Goal: Task Accomplishment & Management: Use online tool/utility

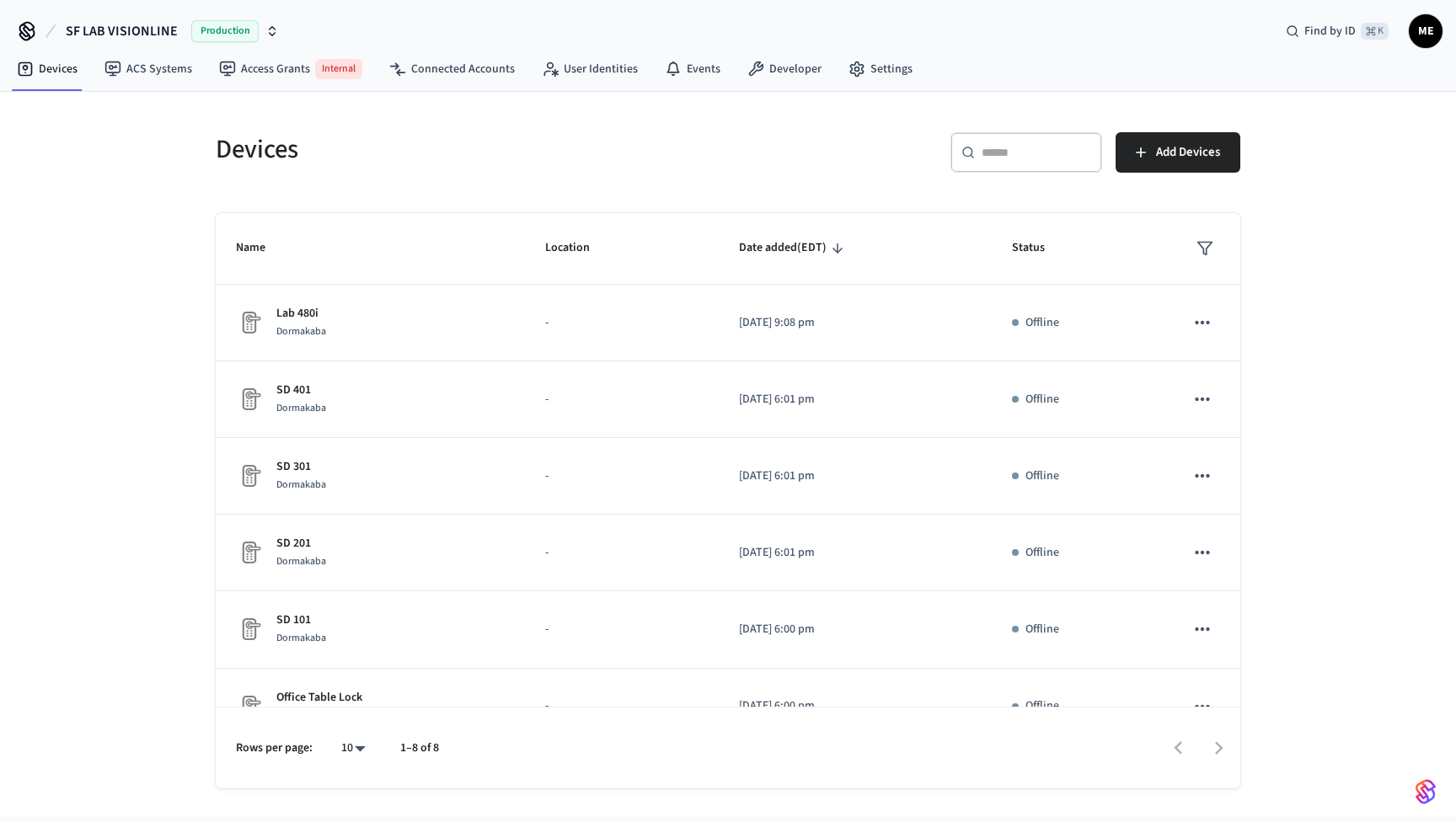
click at [270, 28] on icon "button" at bounding box center [273, 28] width 6 height 3
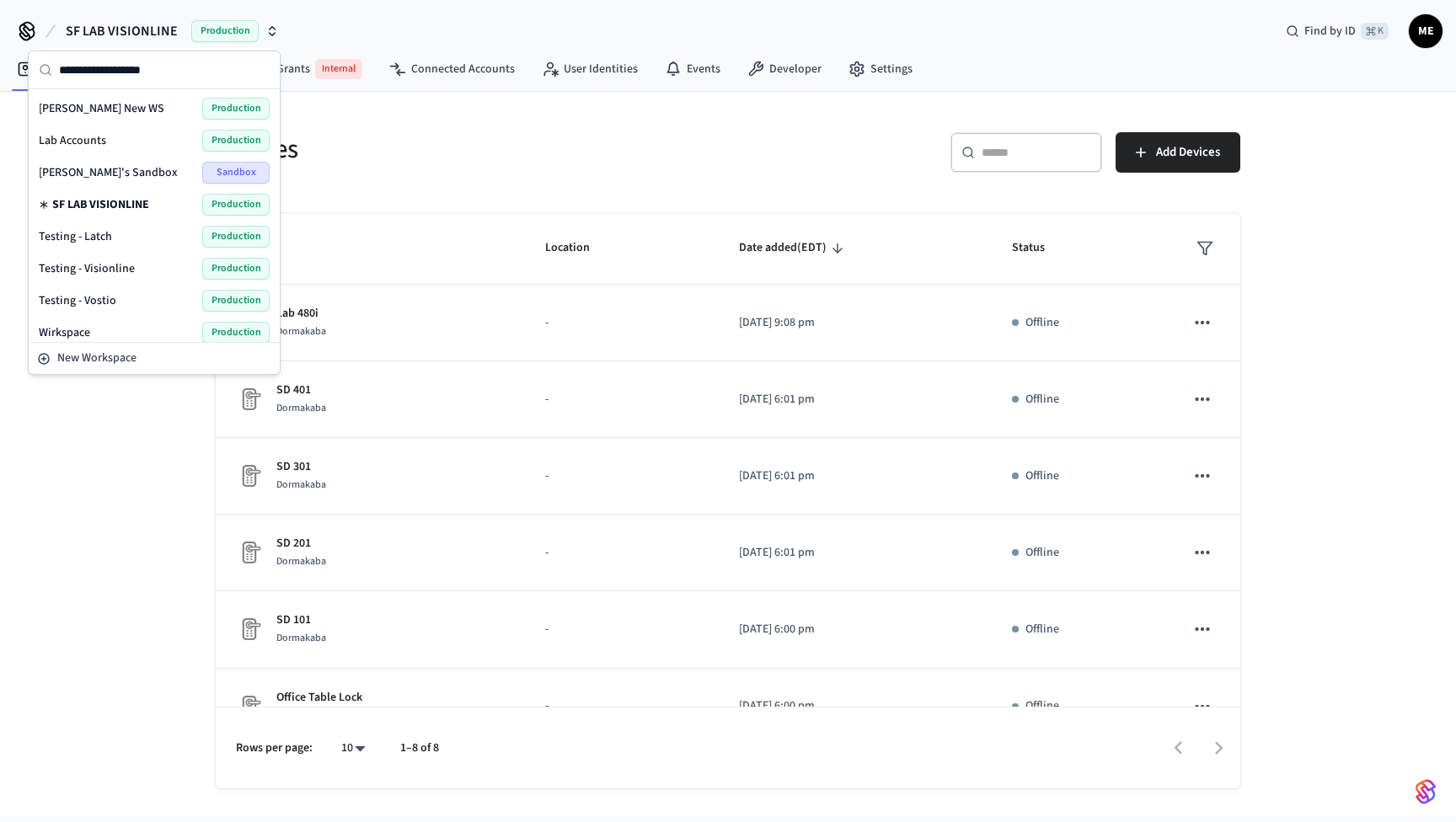
click at [118, 137] on div "Lab Accounts Production" at bounding box center [153, 140] width 230 height 22
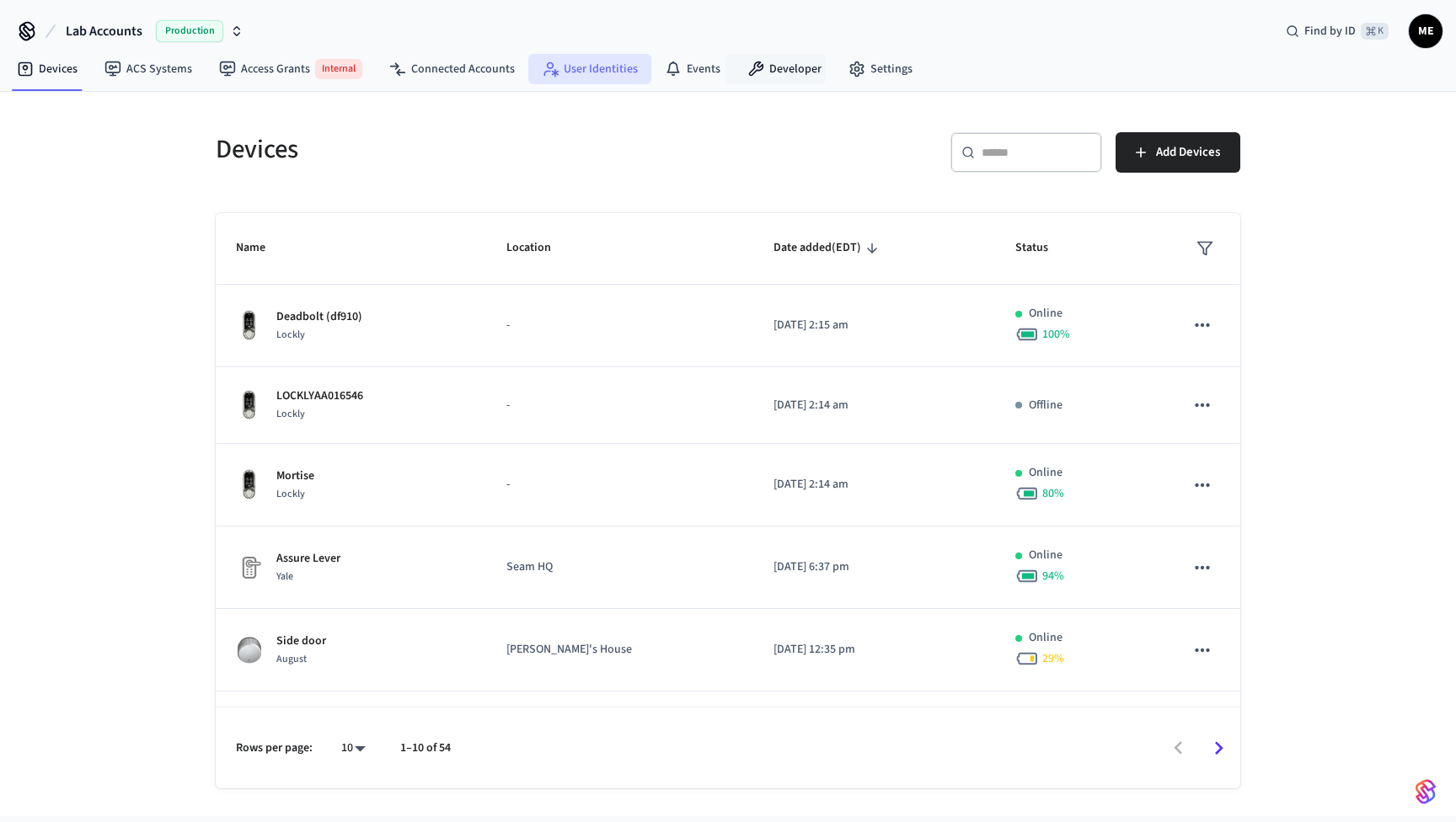
click at [579, 72] on link "User Identities" at bounding box center [590, 69] width 123 height 31
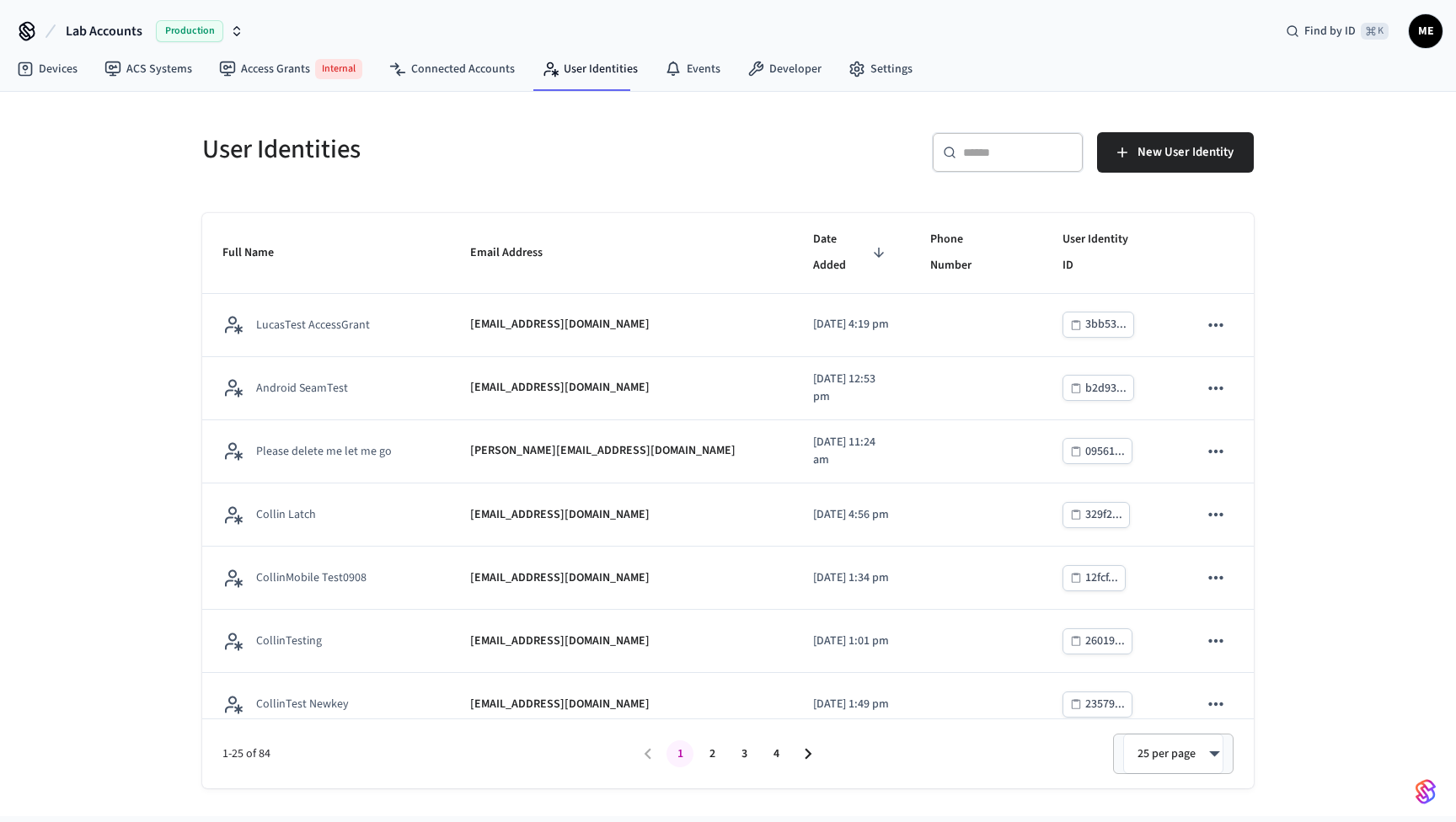
click at [996, 156] on input "text" at bounding box center [1017, 152] width 110 height 17
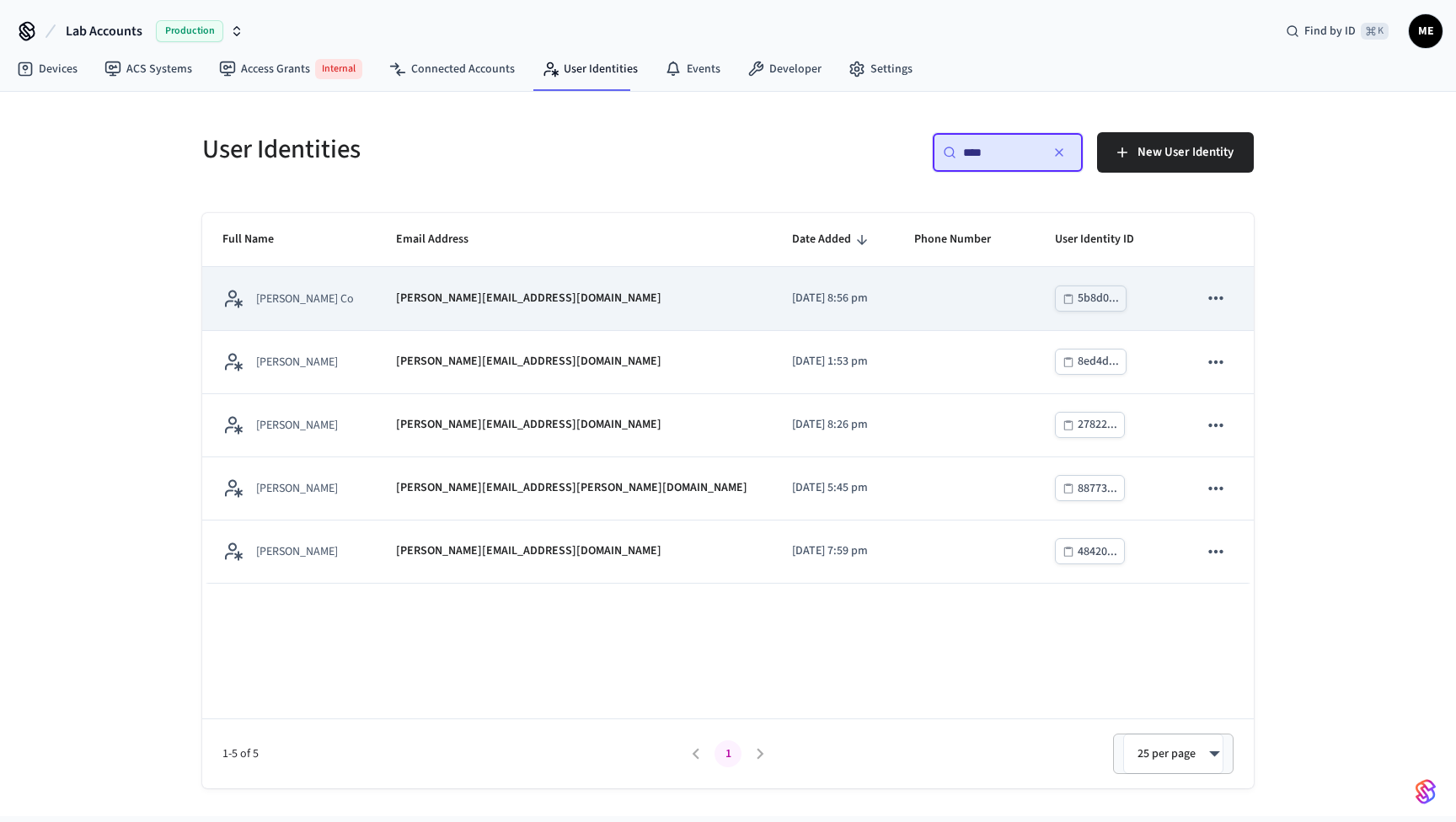
type input "****"
click at [583, 309] on td "[PERSON_NAME][EMAIL_ADDRESS][DOMAIN_NAME]" at bounding box center [574, 299] width 396 height 63
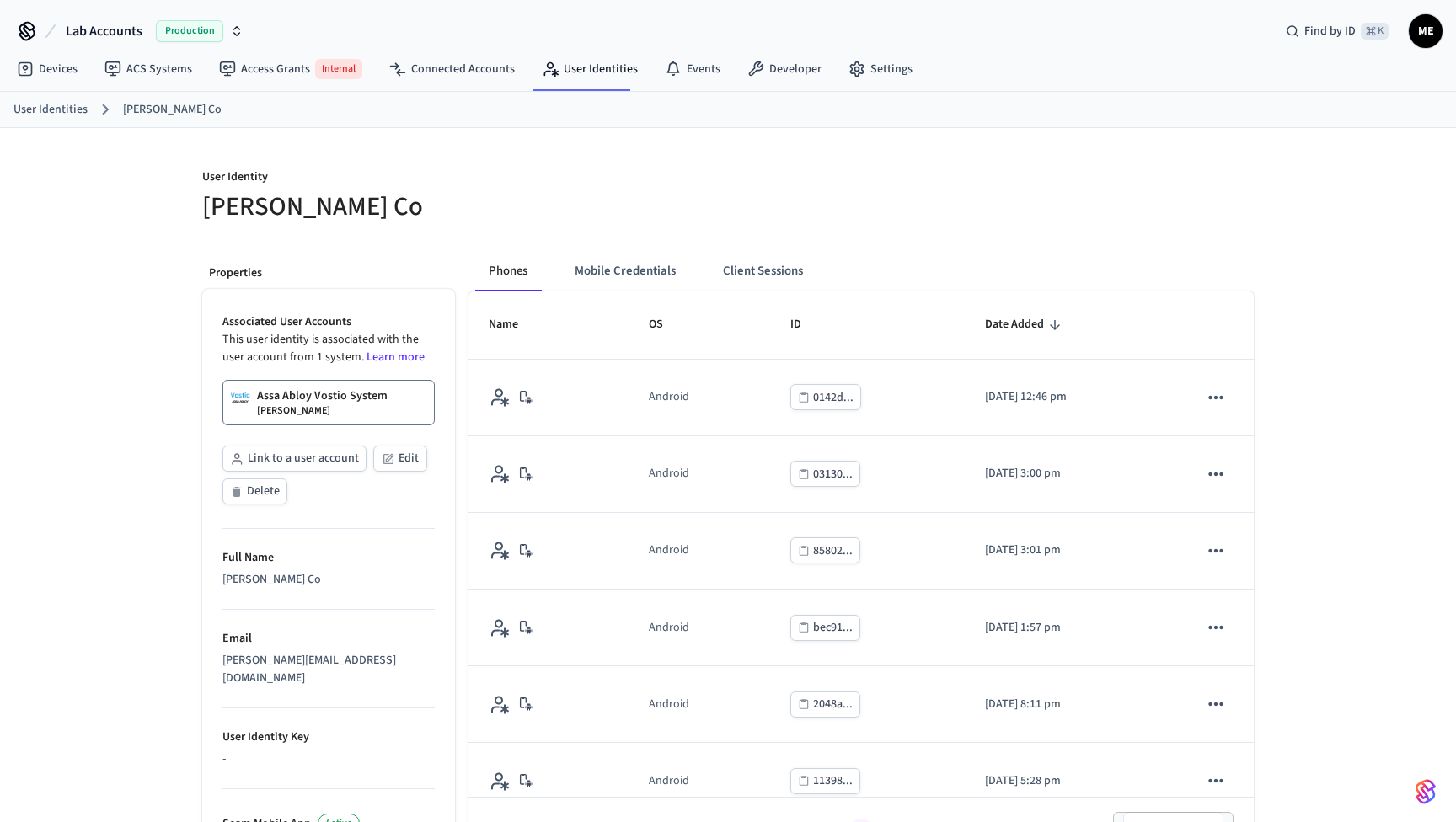
click at [370, 408] on div "Assa Abloy Vostio System Matt Boring" at bounding box center [322, 403] width 131 height 31
click at [640, 276] on button "Mobile Credentials" at bounding box center [624, 271] width 128 height 41
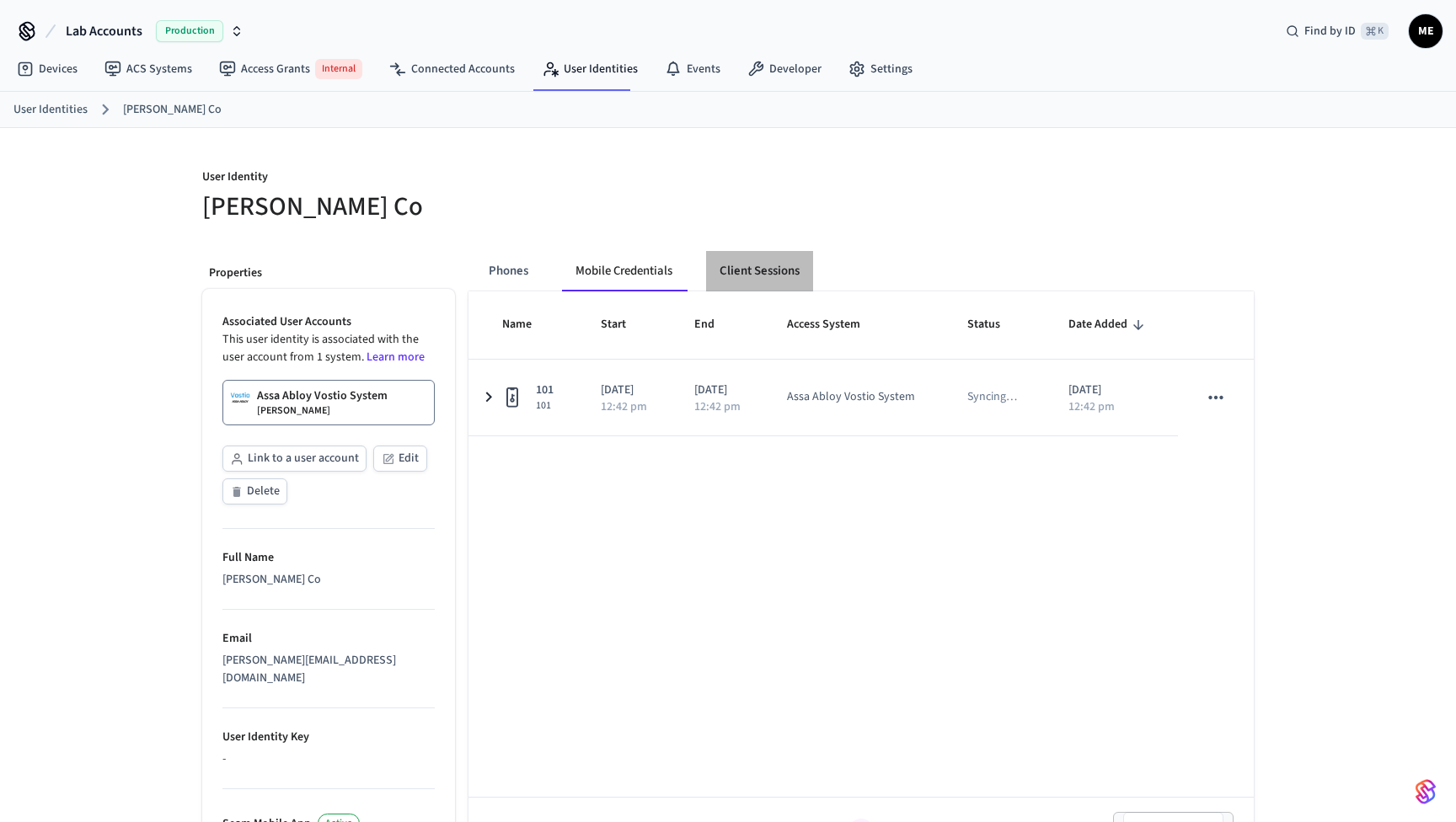
click at [735, 270] on button "Client Sessions" at bounding box center [760, 271] width 107 height 41
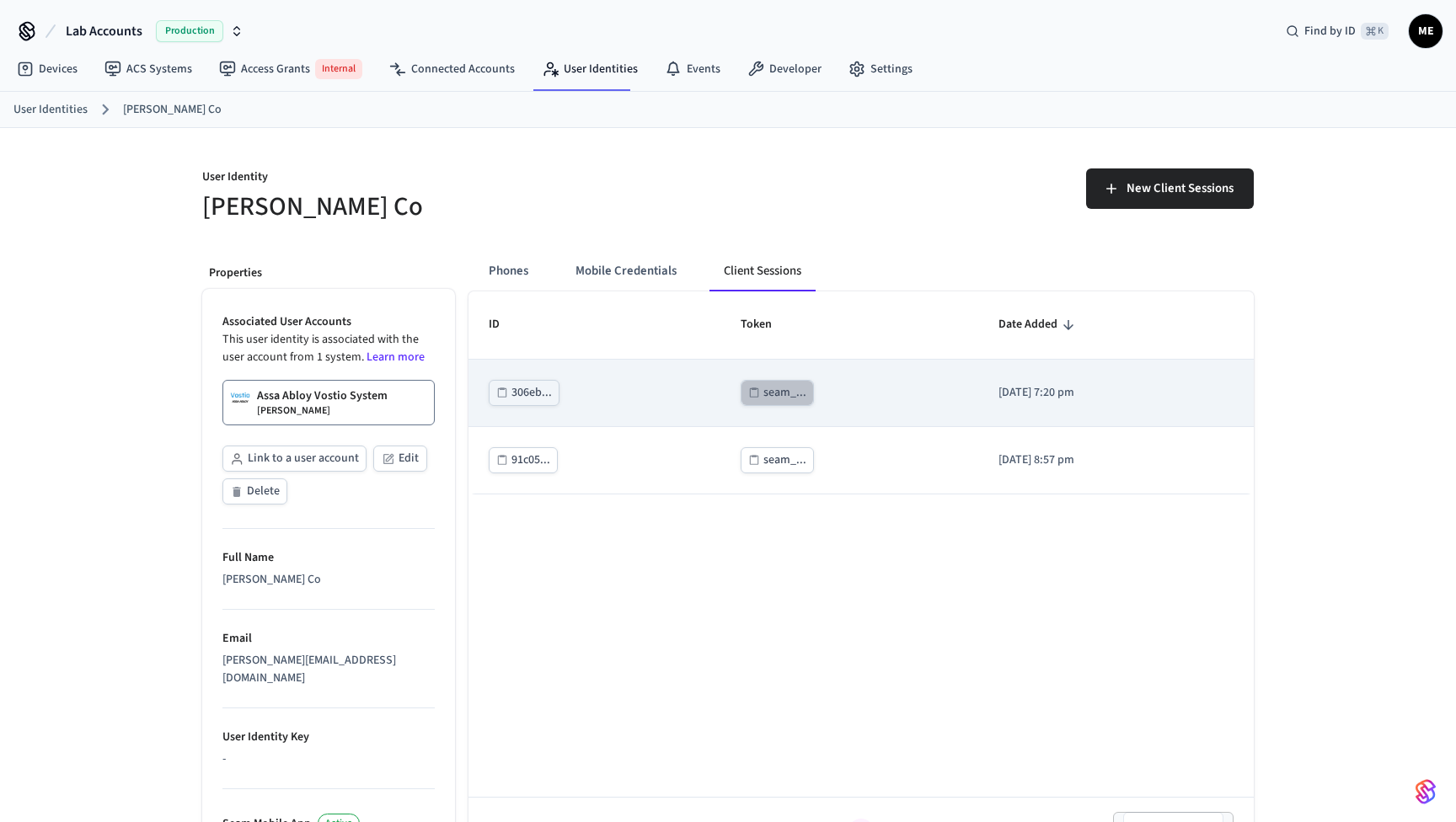
click at [756, 380] on button "seam_..." at bounding box center [777, 393] width 73 height 26
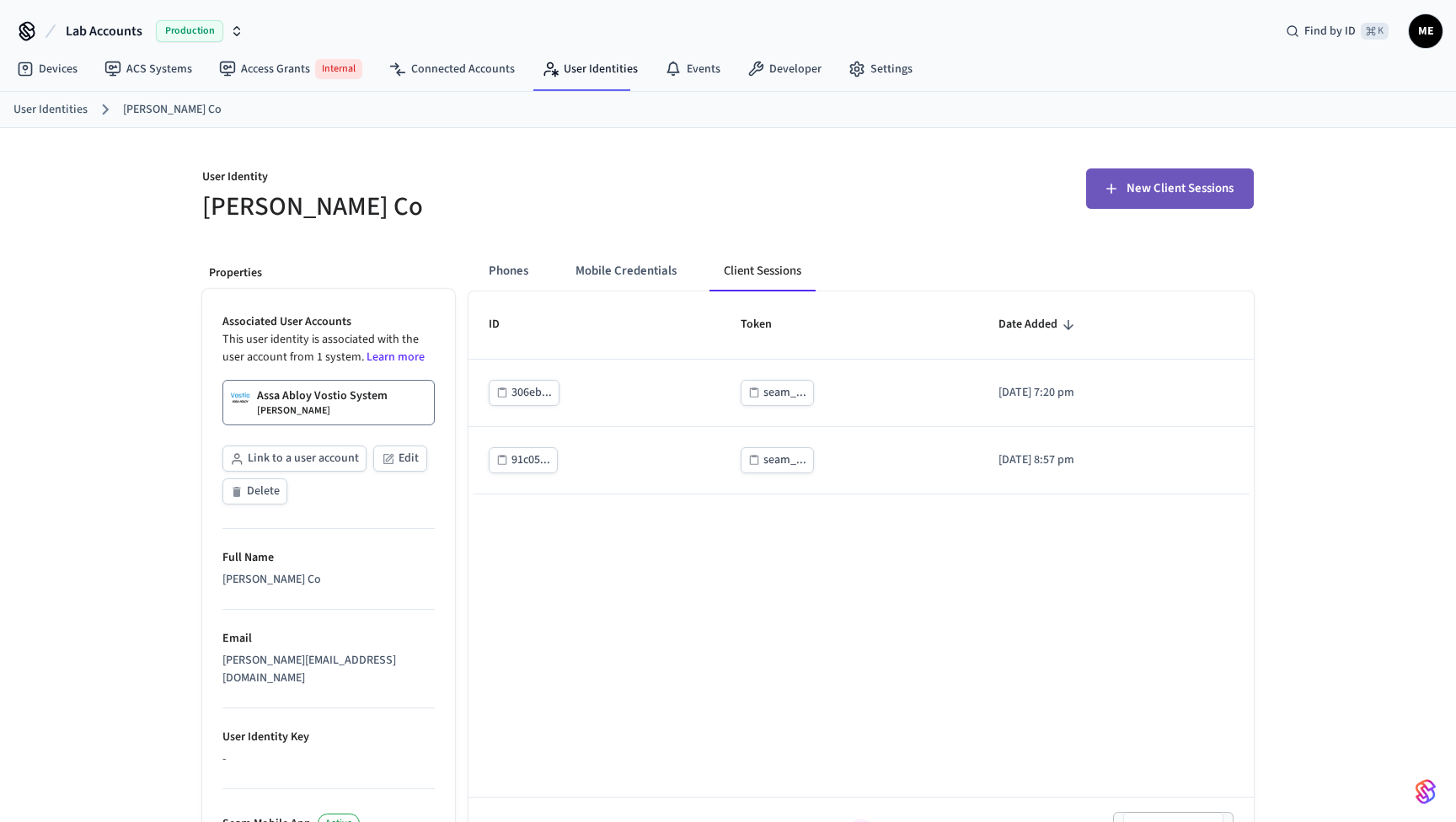
click at [1208, 194] on span "New Client Sessions" at bounding box center [1180, 189] width 107 height 22
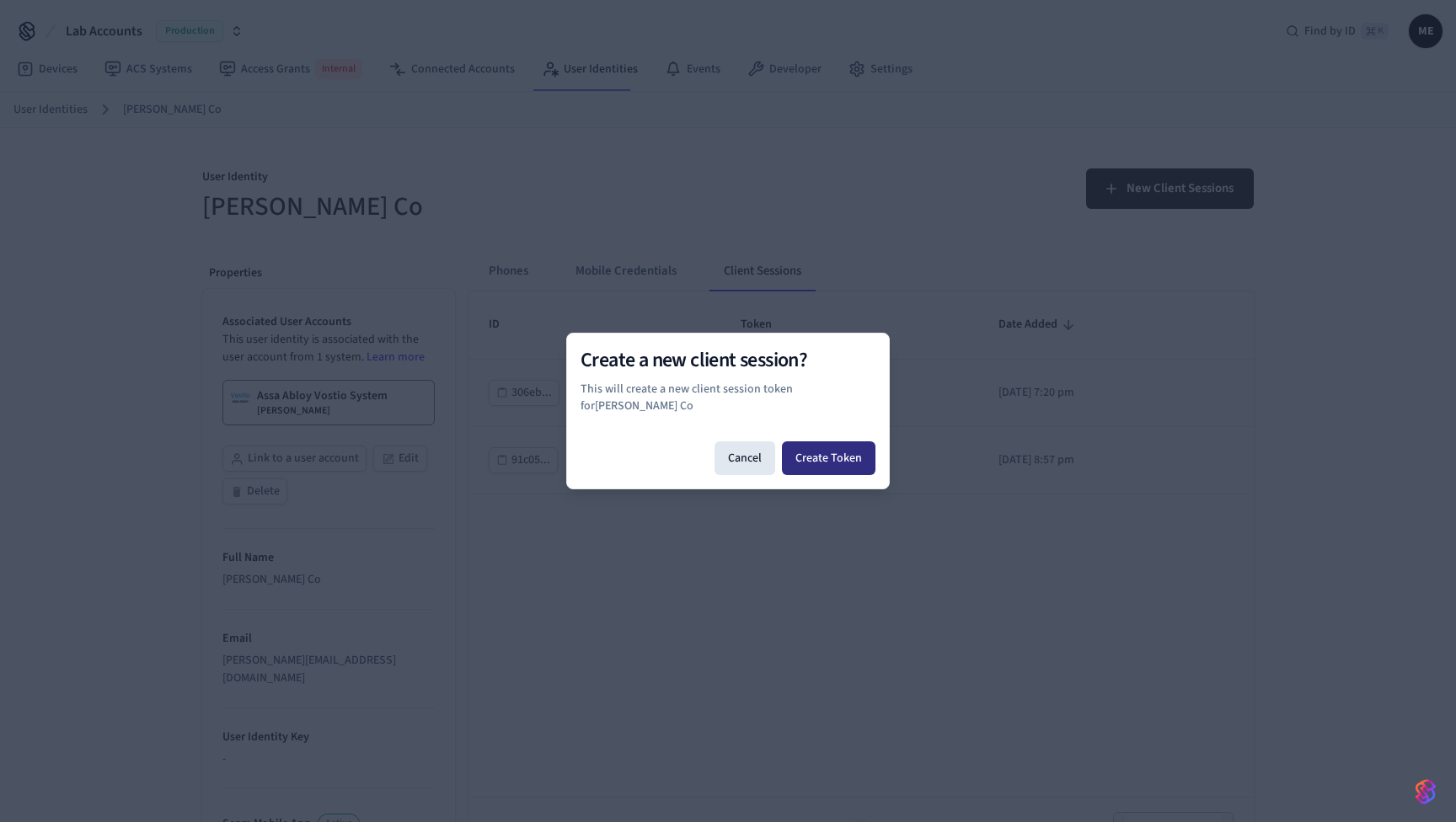
click at [821, 463] on button "Create Token" at bounding box center [828, 458] width 94 height 34
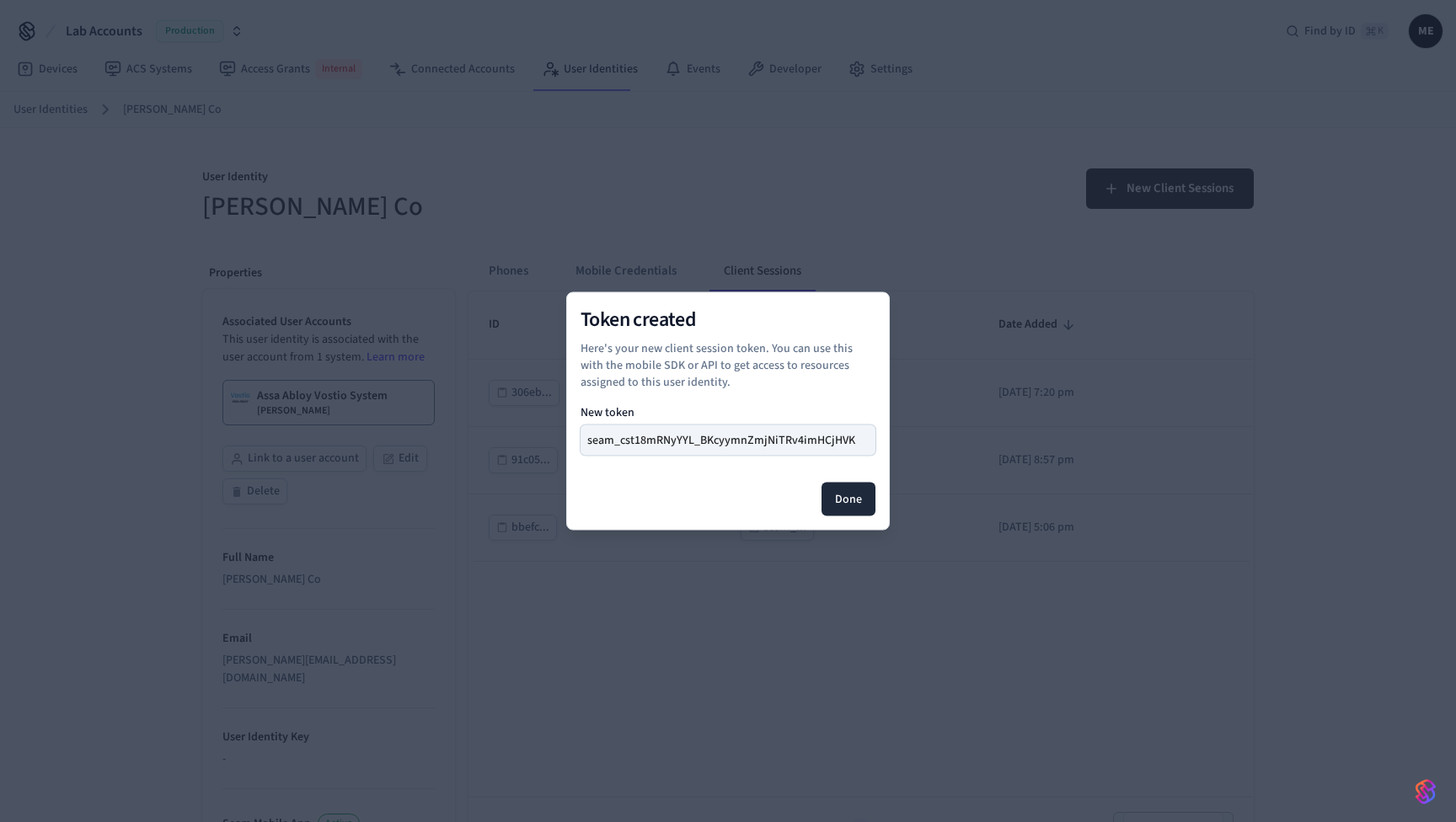
click at [759, 417] on p "New token" at bounding box center [728, 413] width 295 height 18
click at [768, 437] on button "seam_cst18mRNyYYL_BKcyymnZmjNiTRv4imHCjHVK" at bounding box center [728, 440] width 295 height 31
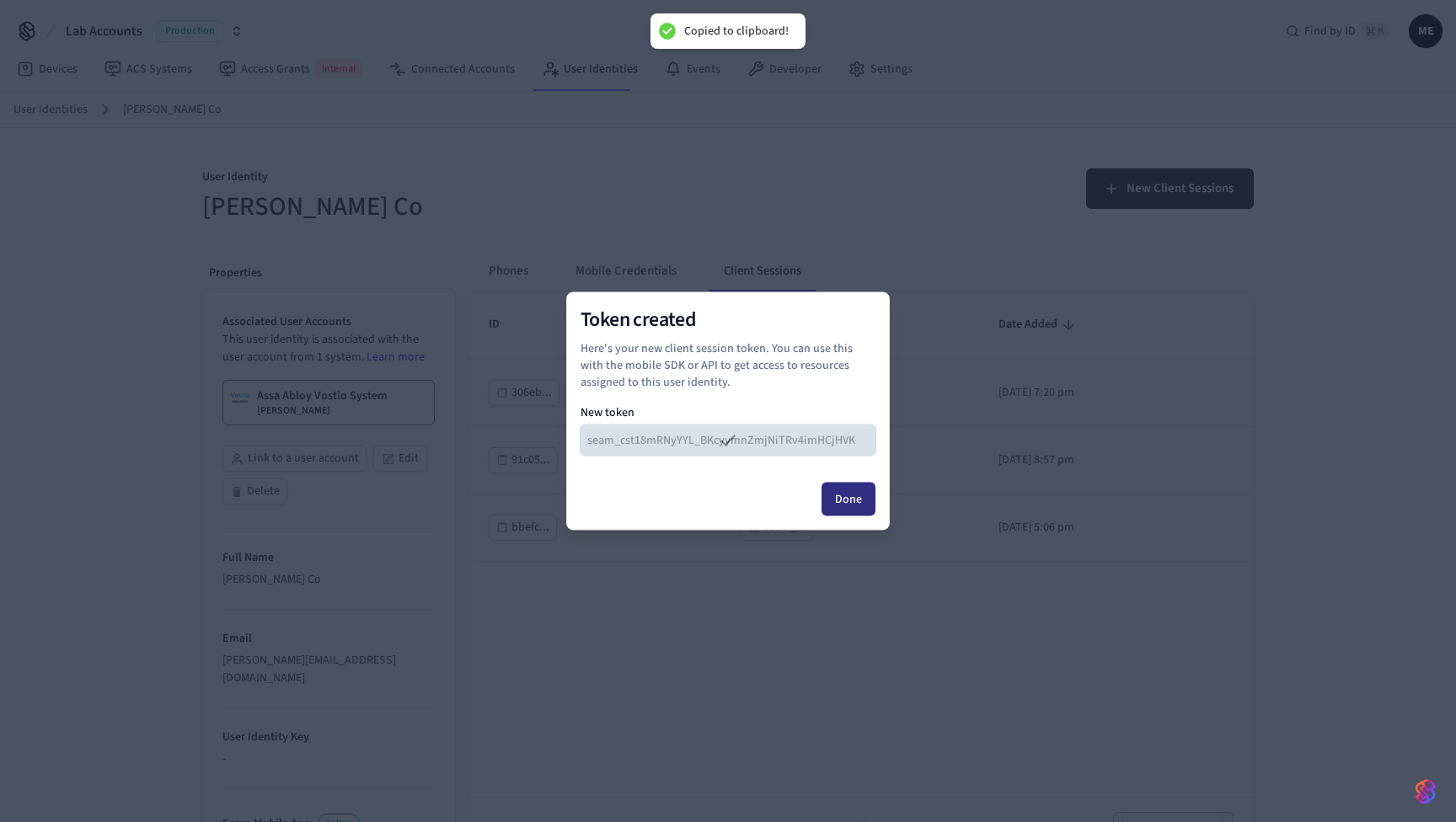
click at [852, 498] on button "Done" at bounding box center [848, 500] width 54 height 34
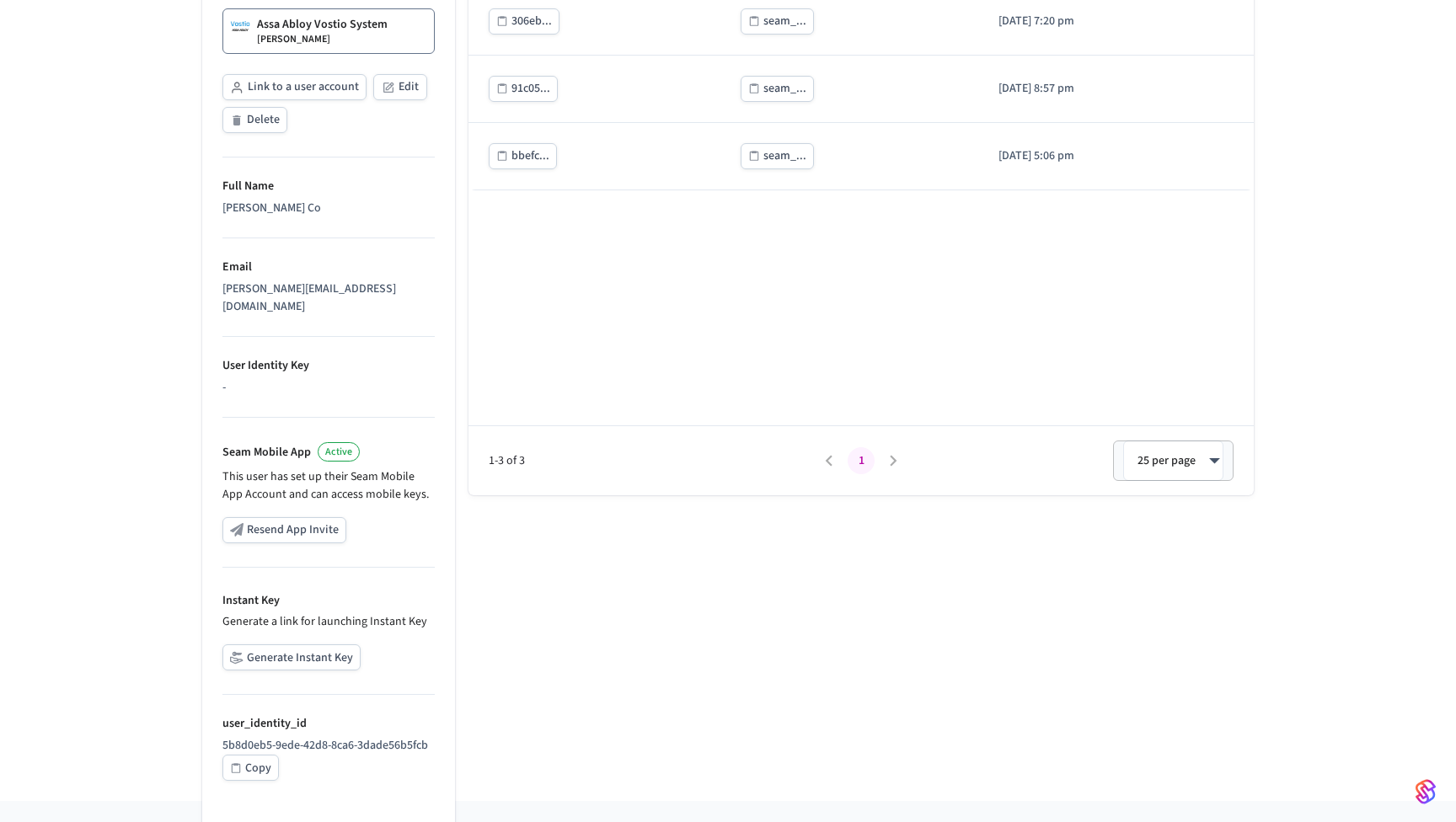
scroll to position [371, 0]
click at [296, 645] on button "Generate Instant Key" at bounding box center [292, 658] width 138 height 26
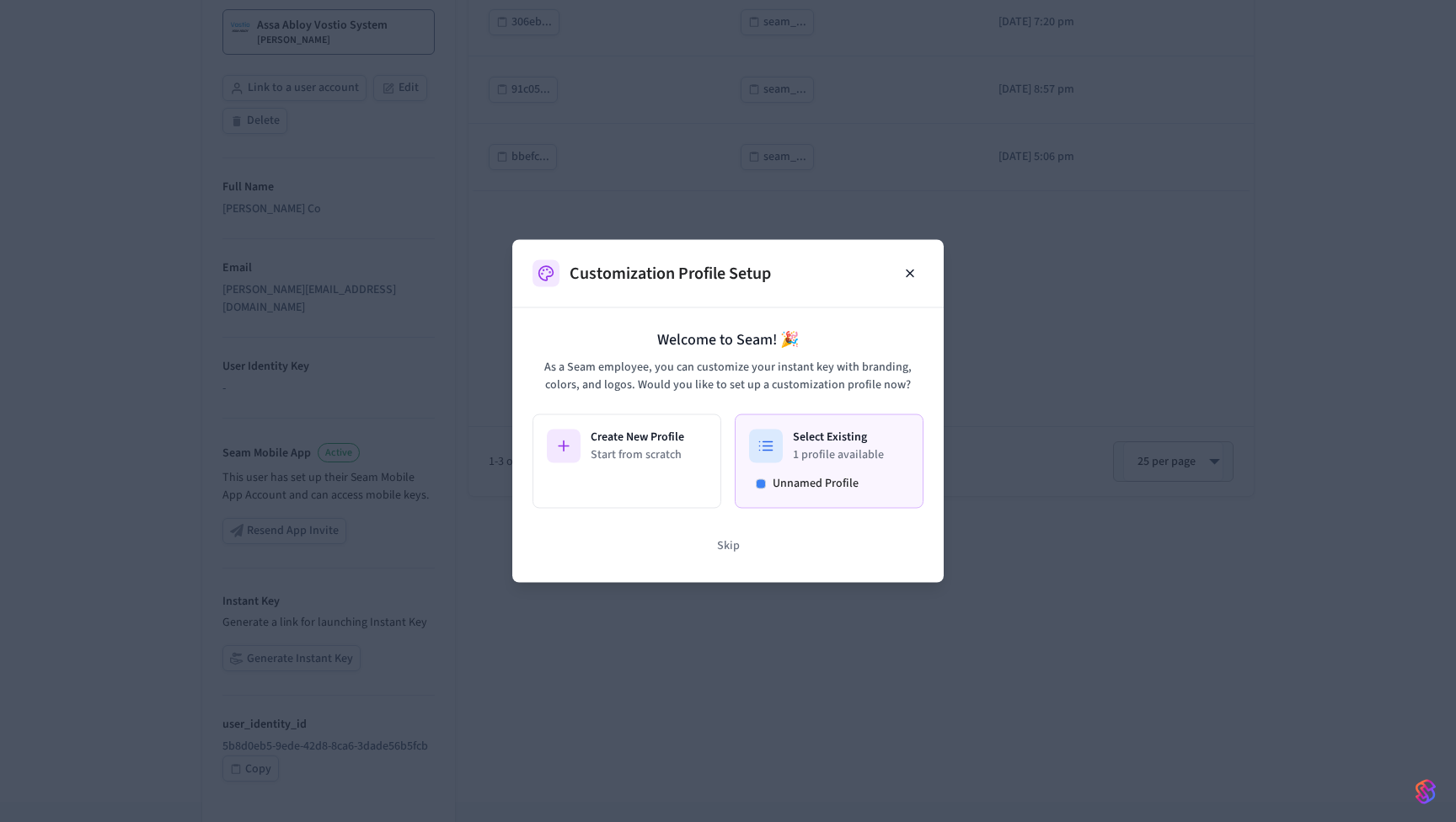
click at [868, 457] on p "1 profile available" at bounding box center [838, 454] width 91 height 17
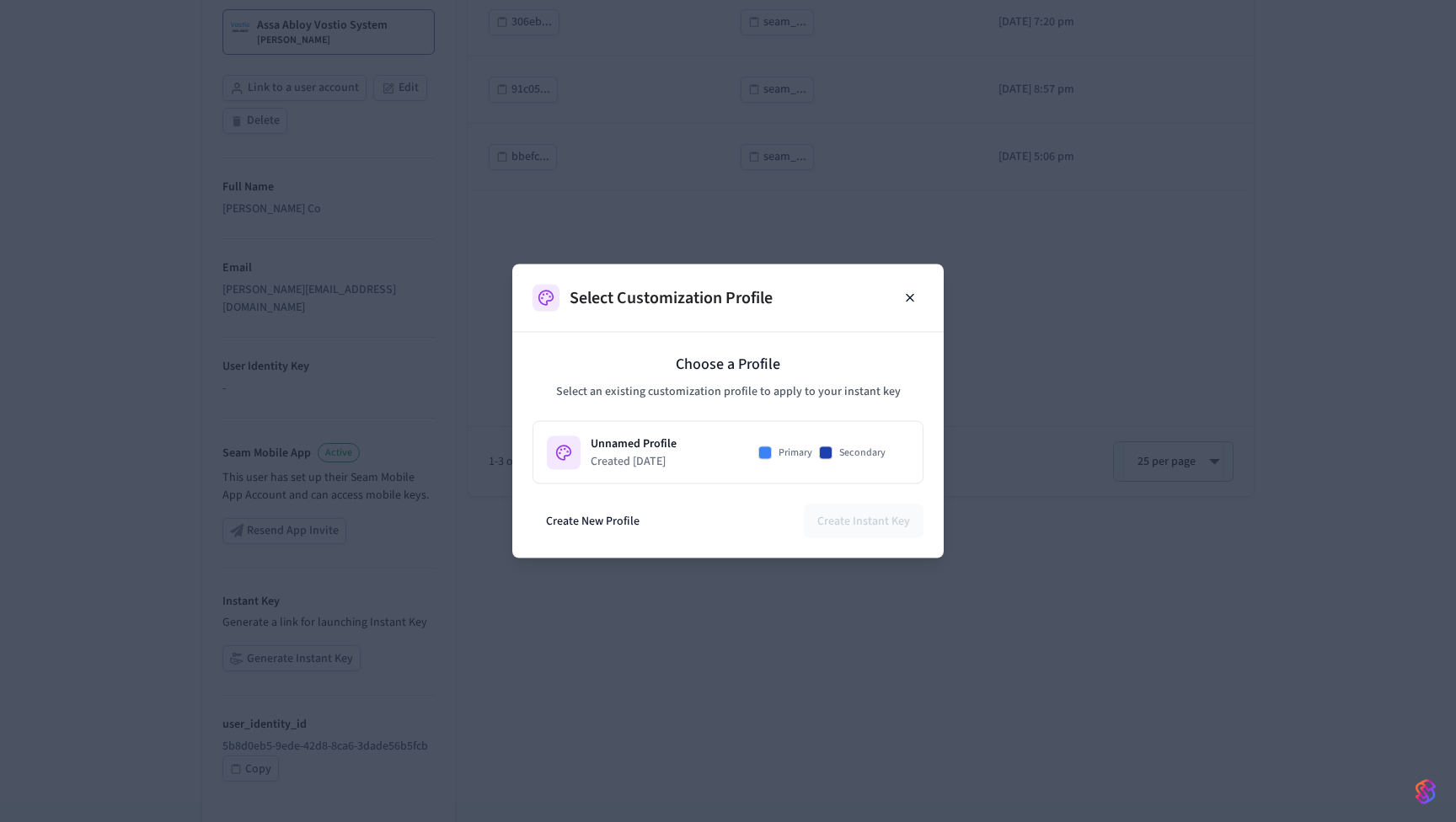
click at [868, 457] on span "Secondary" at bounding box center [862, 452] width 46 height 14
click at [873, 519] on button "Create Instant Key" at bounding box center [863, 521] width 120 height 34
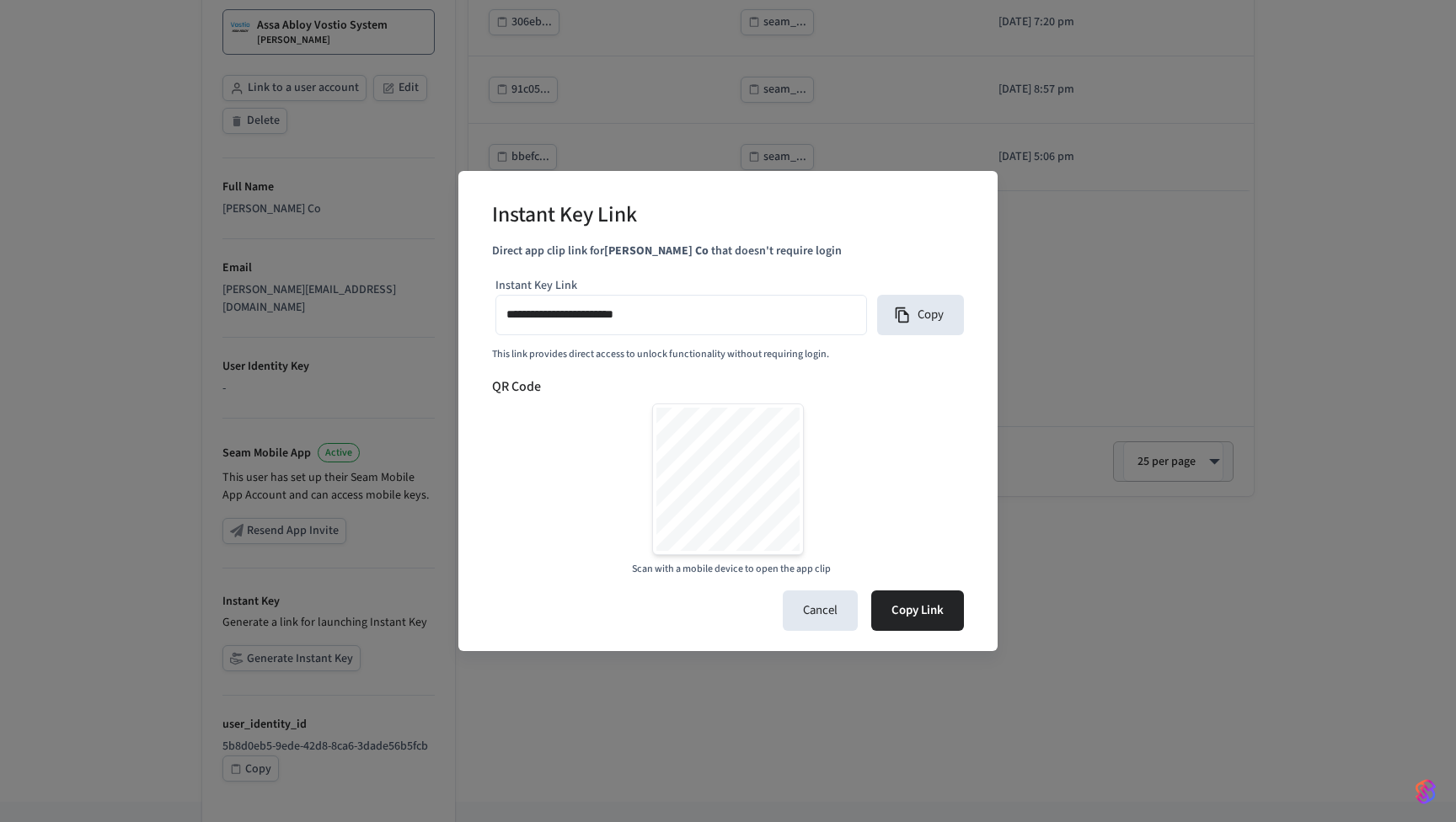
drag, startPoint x: 651, startPoint y: 315, endPoint x: 604, endPoint y: 316, distance: 47.0
click at [604, 316] on input "**********" at bounding box center [681, 316] width 349 height 25
click at [529, 346] on div "**********" at bounding box center [727, 425] width 472 height 304
click at [1322, 119] on div "**********" at bounding box center [728, 411] width 1456 height 822
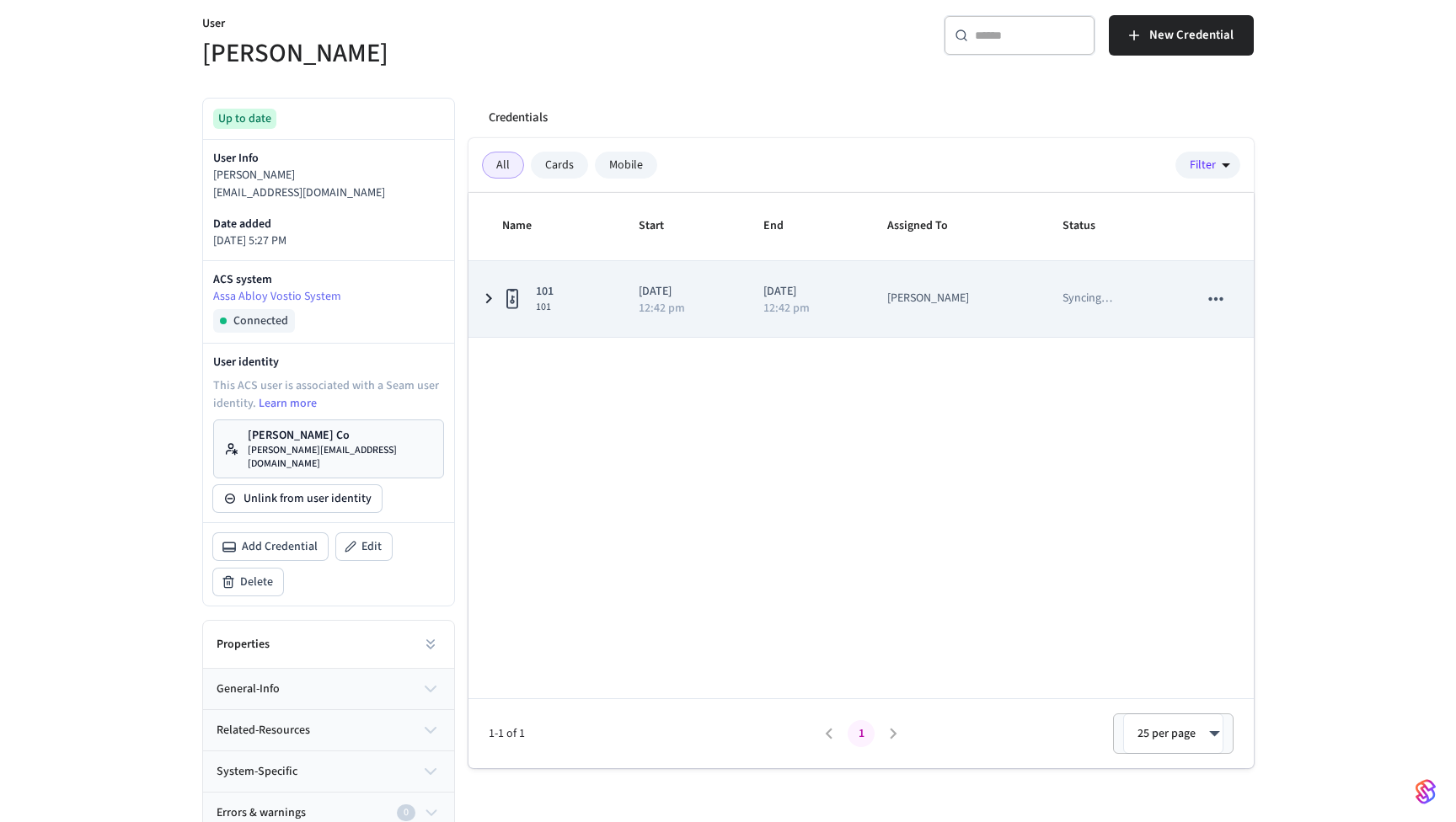
scroll to position [155, 0]
